Goal: Transaction & Acquisition: Purchase product/service

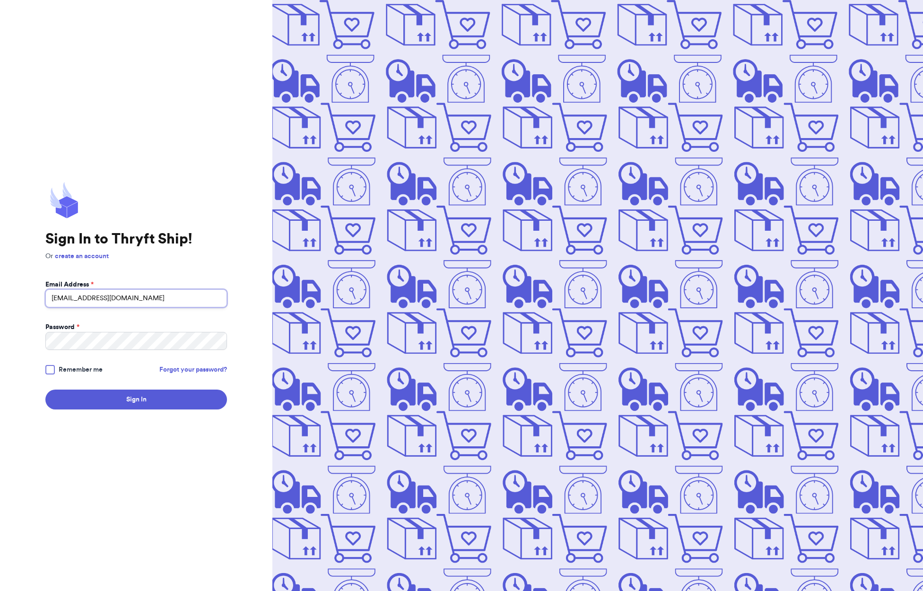
type input "minnythrifter@gmail.com"
click at [136, 399] on button "Sign In" at bounding box center [136, 400] width 182 height 20
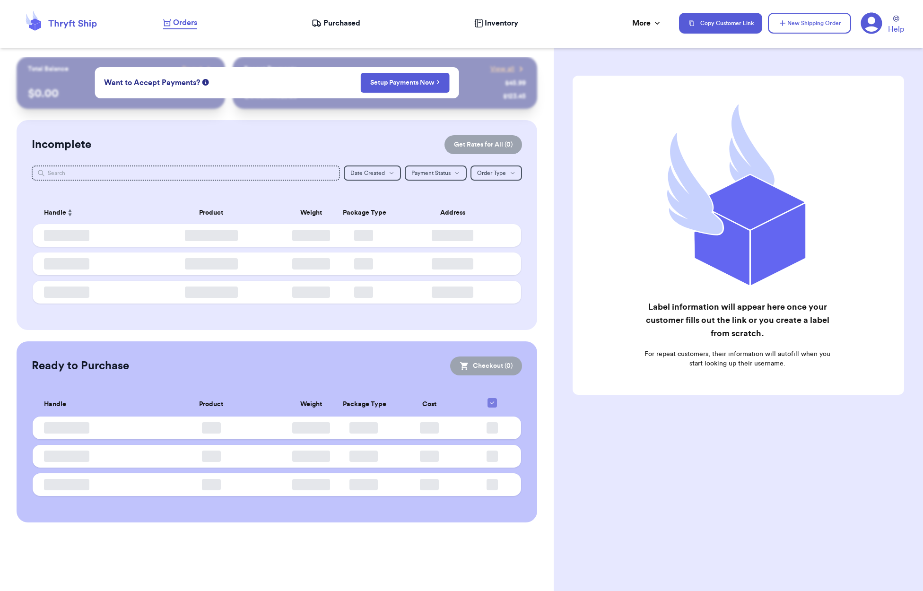
checkbox input "false"
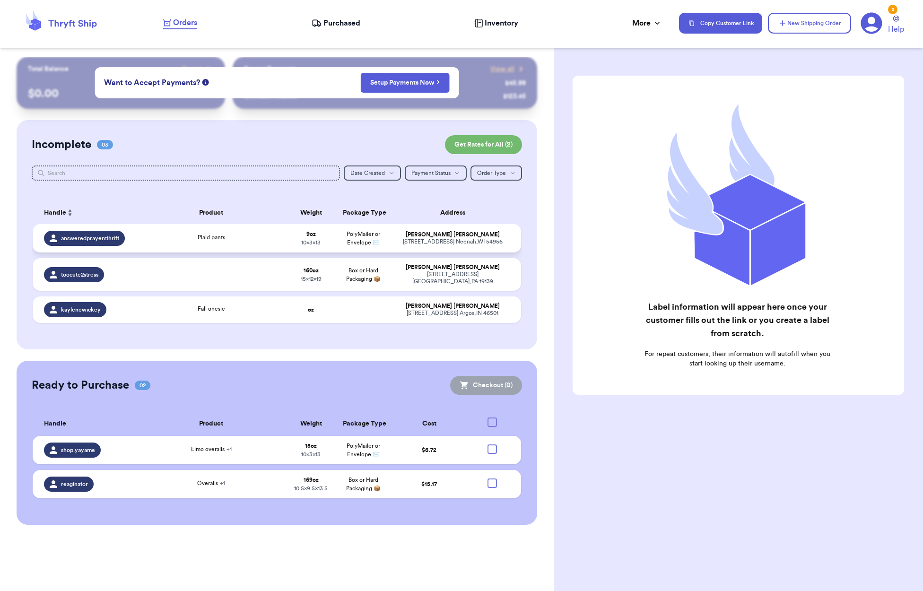
click at [93, 242] on span "answeredprayersthrift" at bounding box center [90, 238] width 58 height 8
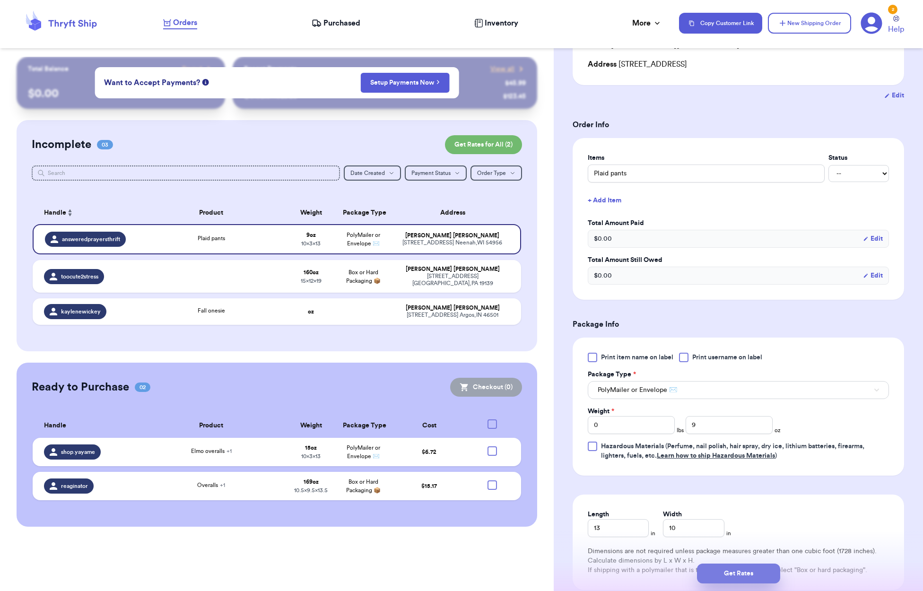
click at [751, 577] on button "Get Rates" at bounding box center [738, 574] width 83 height 20
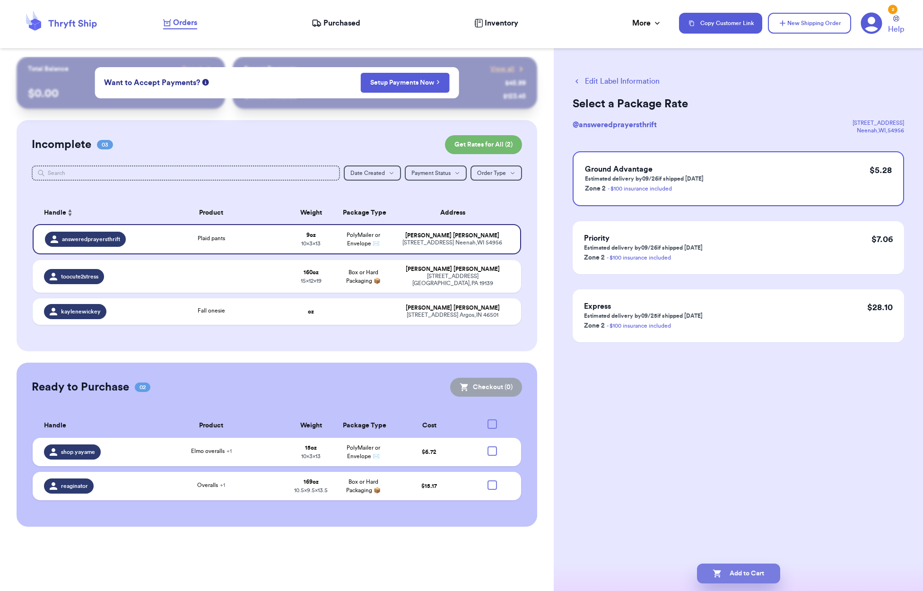
click at [737, 570] on button "Add to Cart" at bounding box center [738, 574] width 83 height 20
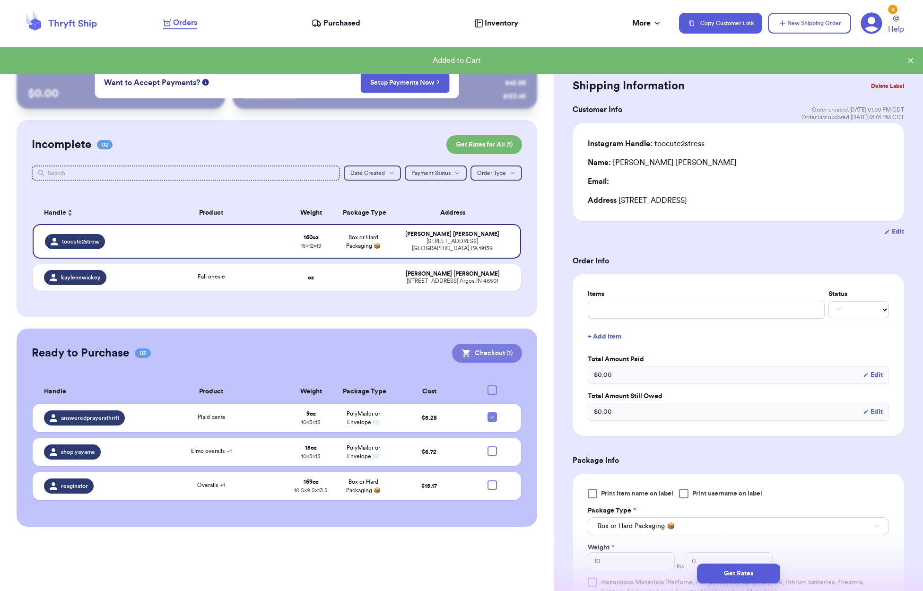
click at [478, 345] on button "Checkout ( 1 )" at bounding box center [487, 353] width 70 height 19
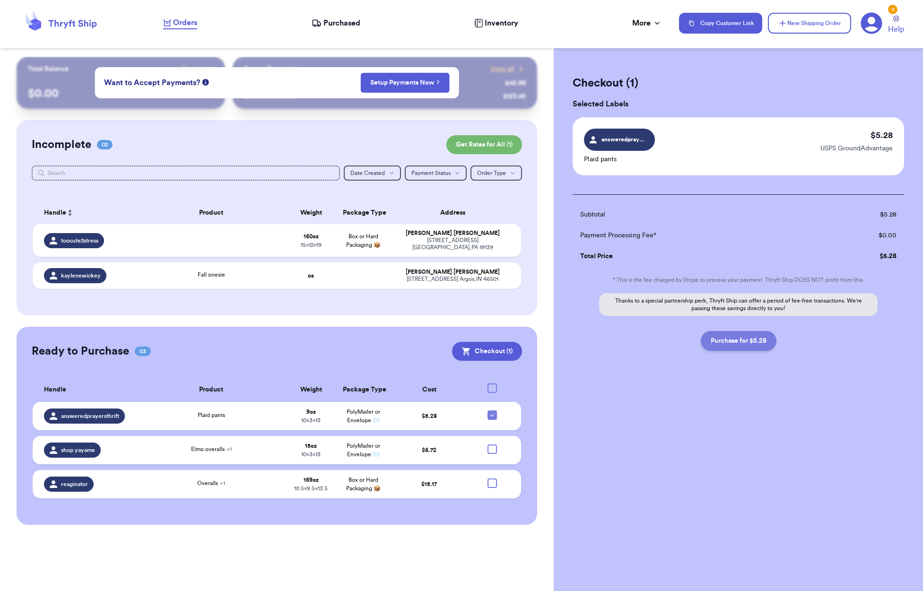
click at [726, 338] on button "Purchase for $5.28" at bounding box center [739, 341] width 76 height 20
checkbox input "false"
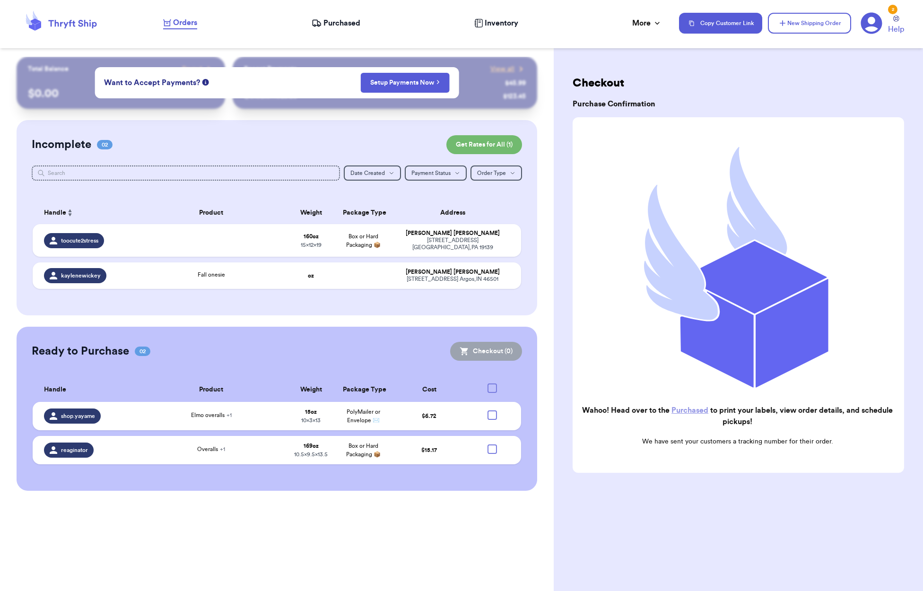
click at [699, 411] on link "Purchased" at bounding box center [689, 411] width 37 height 8
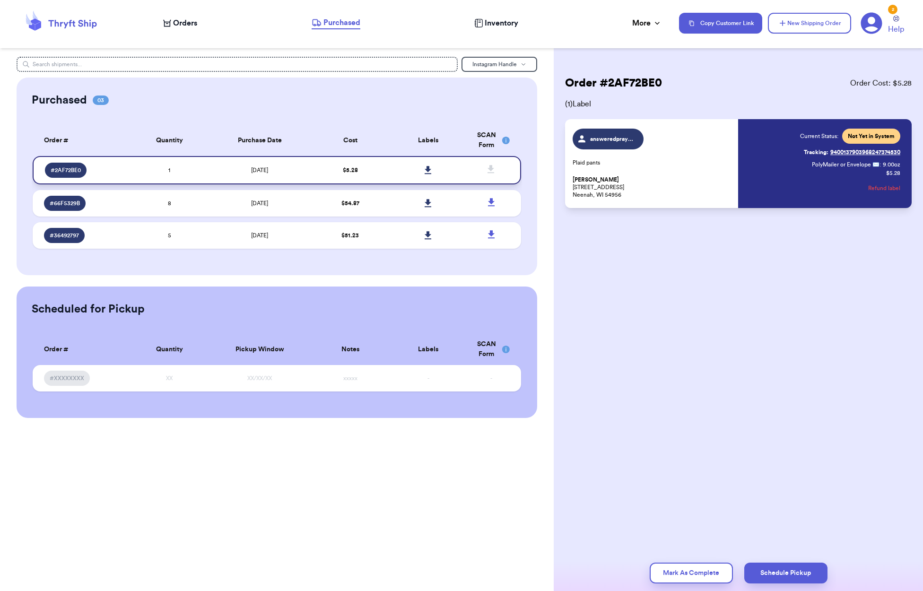
click at [429, 174] on icon at bounding box center [428, 170] width 7 height 8
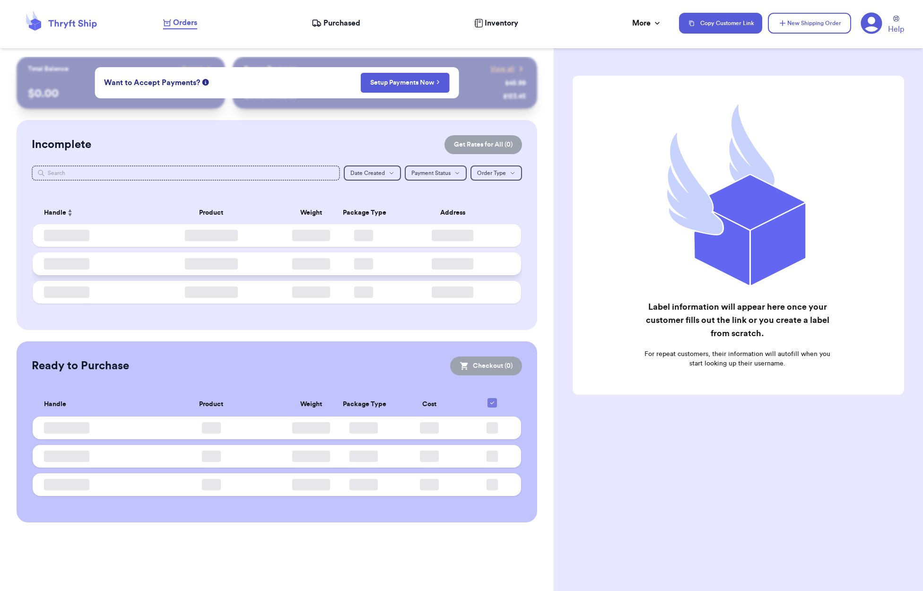
checkbox input "false"
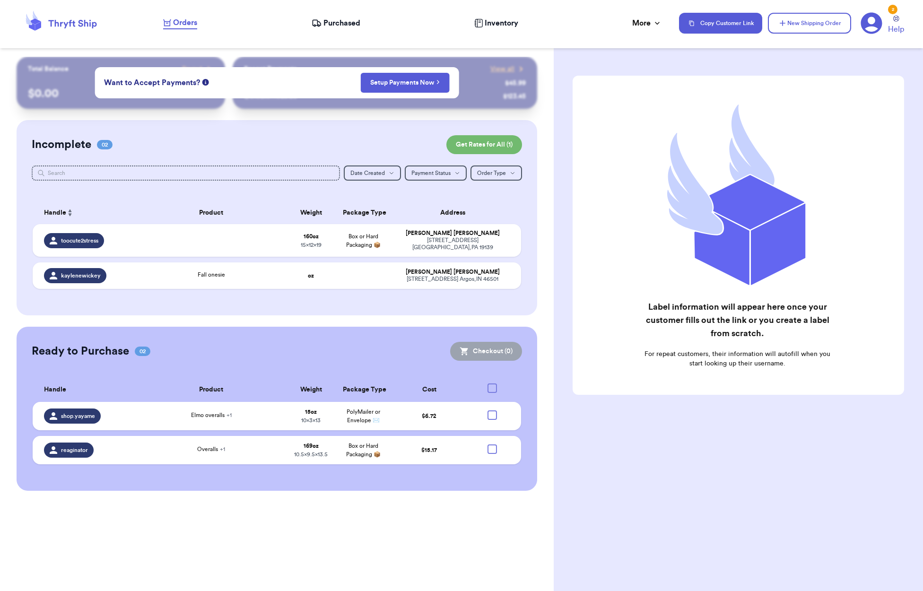
click at [341, 19] on span "Purchased" at bounding box center [341, 22] width 37 height 11
